Goal: Task Accomplishment & Management: Use online tool/utility

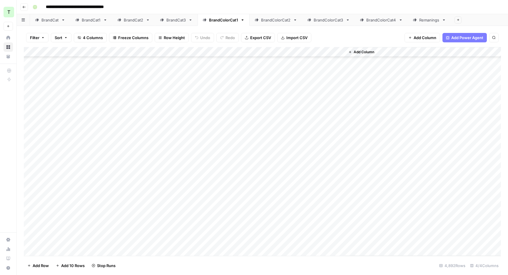
scroll to position [2779, 0]
click at [27, 9] on button "Go back" at bounding box center [24, 7] width 8 height 8
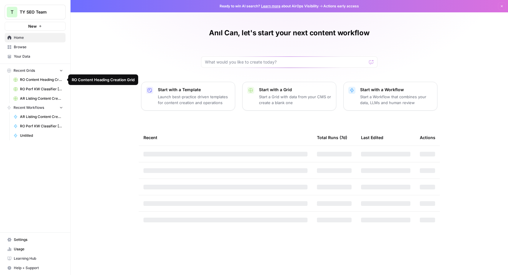
click at [36, 91] on span "RO Perf KW Classifier [Anil] Grid" at bounding box center [41, 88] width 43 height 5
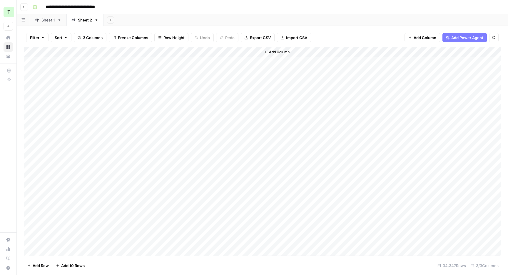
click at [44, 37] on icon "button" at bounding box center [43, 38] width 4 height 4
click at [56, 67] on button "Add Filter" at bounding box center [143, 67] width 219 height 8
click at [104, 69] on div at bounding box center [106, 69] width 5 height 6
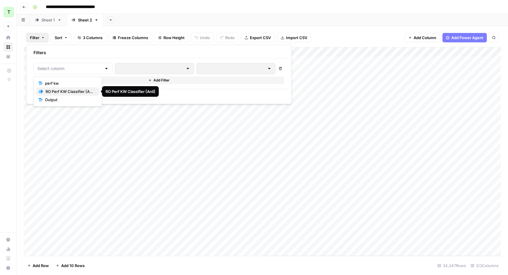
click at [85, 90] on span "RO Perf KW Classifier [Anil]" at bounding box center [70, 92] width 49 height 6
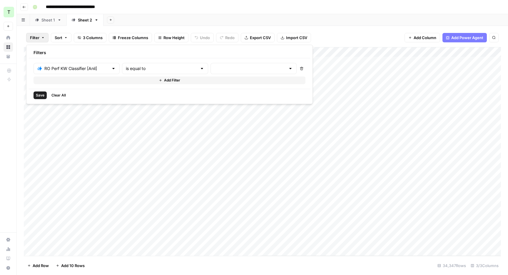
click at [122, 69] on div "is equal to" at bounding box center [165, 68] width 86 height 11
type input "is equal to"
click at [84, 70] on input "text" at bounding box center [76, 69] width 64 height 6
click at [66, 98] on span "Output" at bounding box center [70, 100] width 50 height 6
click at [160, 67] on input "text" at bounding box center [160, 69] width 71 height 6
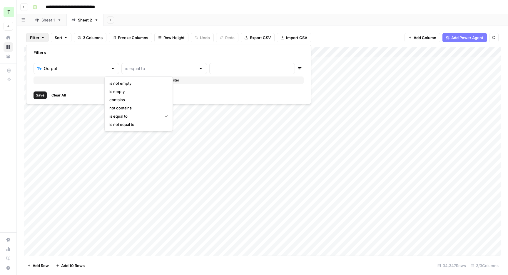
click at [215, 14] on div "Add Sheet" at bounding box center [306, 20] width 405 height 12
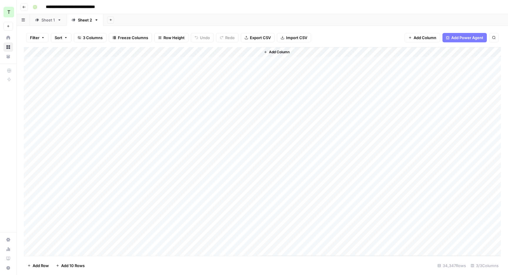
click at [39, 40] on span "Filter" at bounding box center [34, 38] width 9 height 6
click at [55, 71] on div "Output" at bounding box center [77, 68] width 86 height 11
click at [58, 87] on button "RO Perf KW Classifier [Anil]" at bounding box center [67, 91] width 63 height 8
click at [84, 70] on input "text" at bounding box center [76, 69] width 64 height 6
type input "RO Perf KW Classifier [Anil]"
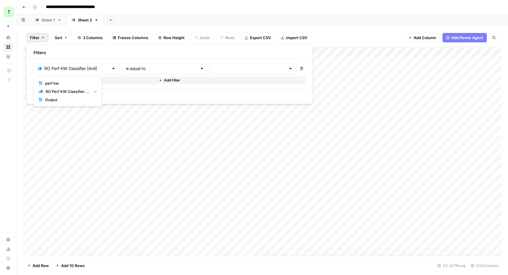
click at [129, 61] on div "RO Perf KW Classifier [Anil] is equal to Delete Add Filter" at bounding box center [169, 73] width 281 height 31
click at [128, 66] on input "text" at bounding box center [161, 69] width 71 height 6
click at [127, 92] on span "is not equal to" at bounding box center [137, 92] width 56 height 6
type input "is not equal to"
drag, startPoint x: 43, startPoint y: 93, endPoint x: 139, endPoint y: 81, distance: 97.0
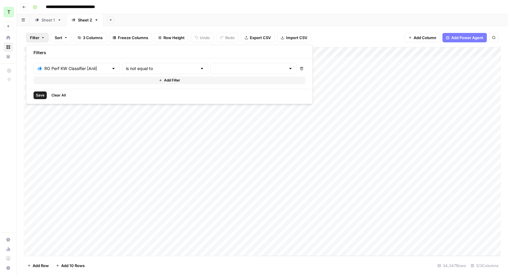
click at [43, 93] on span "Save" at bounding box center [40, 95] width 9 height 5
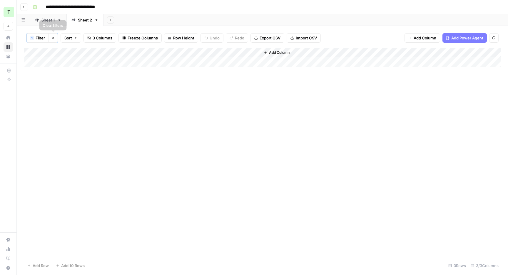
click at [41, 40] on span "Filter" at bounding box center [40, 38] width 9 height 6
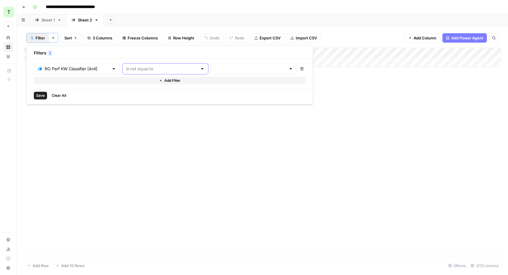
click at [149, 70] on input "text" at bounding box center [161, 69] width 71 height 6
click at [140, 82] on span "is equal to" at bounding box center [138, 84] width 56 height 6
type input "is equal to"
click at [190, 77] on button "Add Filter" at bounding box center [170, 81] width 272 height 8
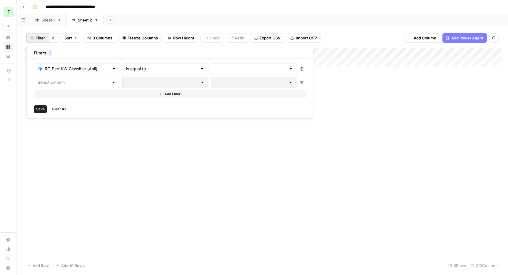
click at [43, 108] on span "Save" at bounding box center [40, 108] width 9 height 5
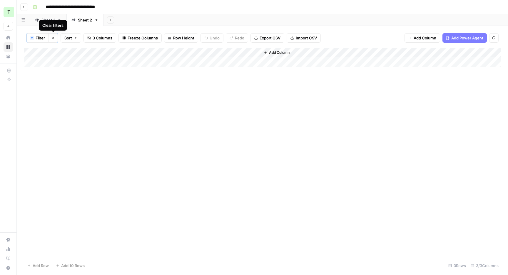
click at [49, 20] on div "Clear filters" at bounding box center [53, 25] width 28 height 11
click at [50, 17] on div "Sheet 1" at bounding box center [48, 20] width 14 height 6
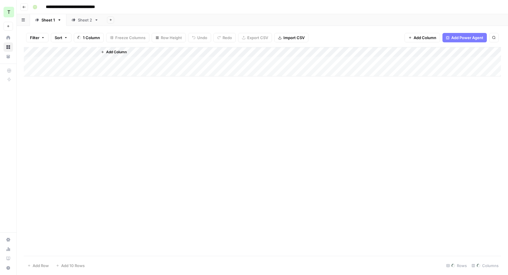
click at [85, 16] on link "Sheet 2" at bounding box center [84, 20] width 37 height 12
click at [239, 25] on div "Add Sheet" at bounding box center [306, 20] width 405 height 12
click at [23, 9] on button "Go back" at bounding box center [24, 7] width 8 height 8
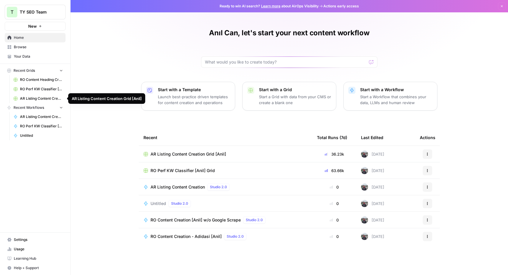
click at [26, 101] on span "AR Listing Content Creation Grid [Anil]" at bounding box center [41, 98] width 43 height 5
